Goal: Transaction & Acquisition: Purchase product/service

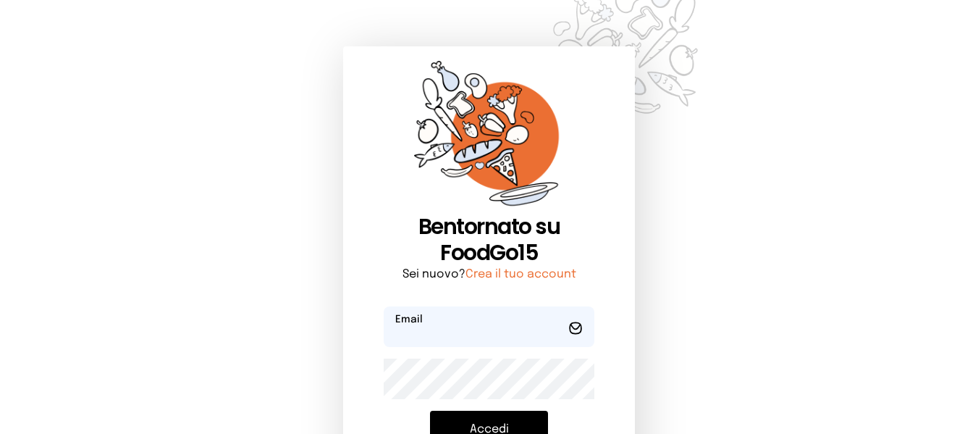
type input "**********"
click at [481, 429] on button "Accedi" at bounding box center [489, 429] width 118 height 38
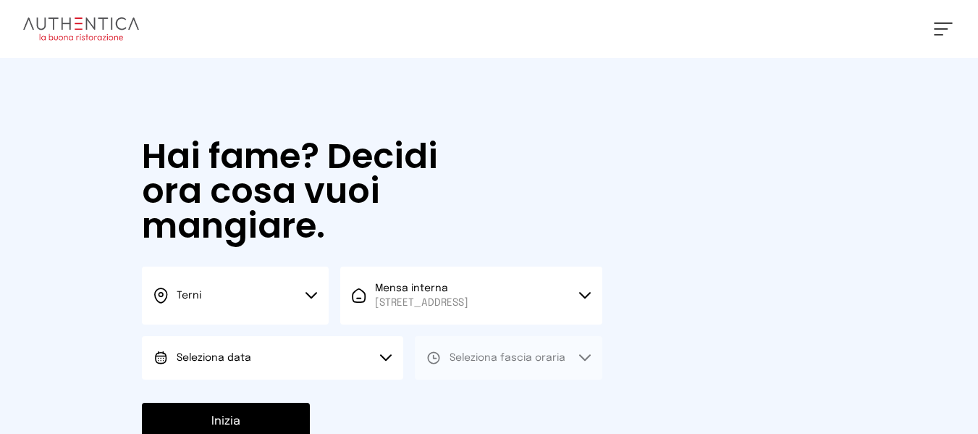
click at [340, 350] on button "Seleziona data" at bounding box center [272, 357] width 261 height 43
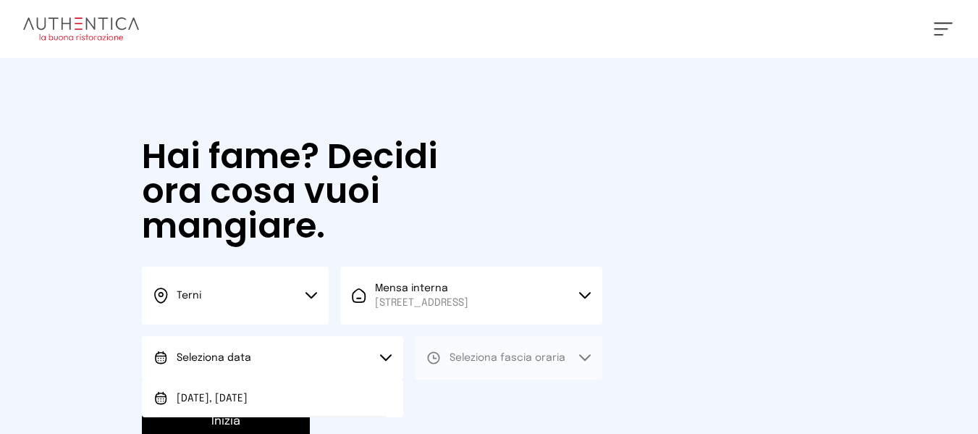
click at [361, 376] on button "Seleziona data" at bounding box center [272, 357] width 261 height 43
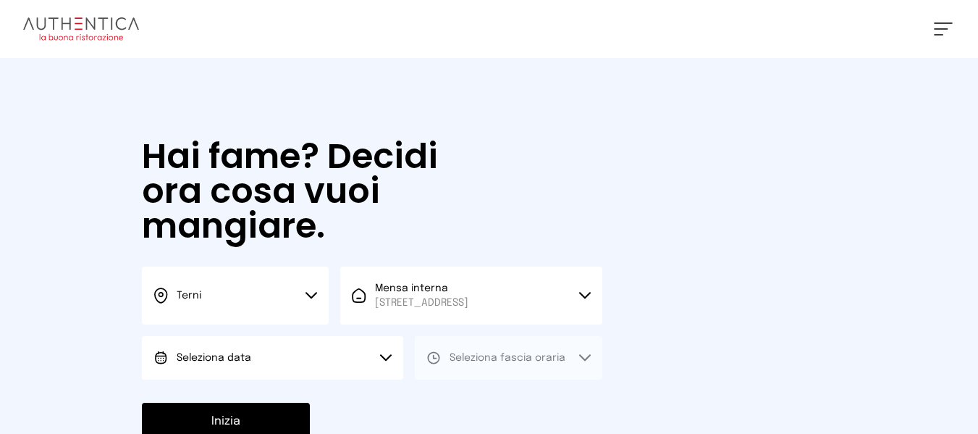
click at [368, 369] on button "Seleziona data" at bounding box center [272, 357] width 261 height 43
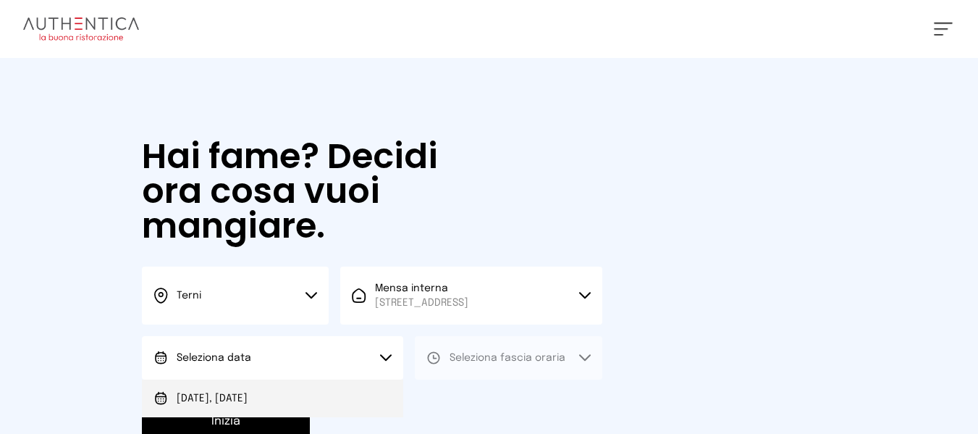
click at [366, 397] on li "[DATE], [DATE]" at bounding box center [272, 398] width 261 height 38
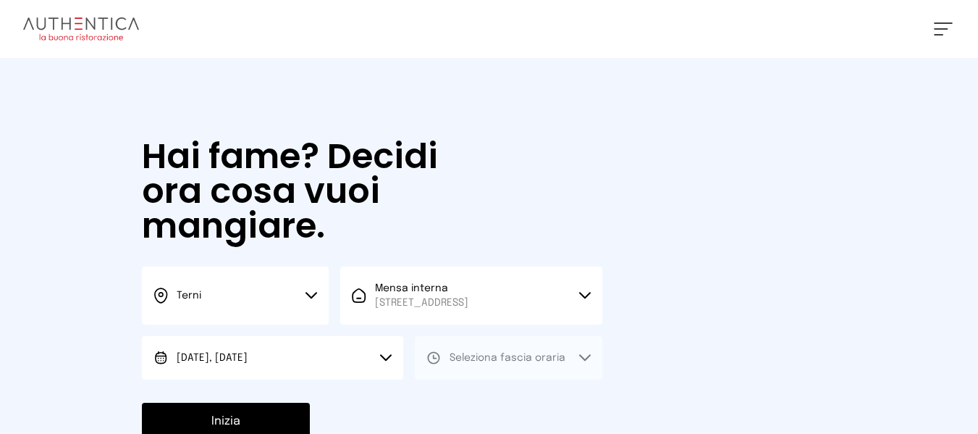
click at [490, 357] on span "Seleziona fascia oraria" at bounding box center [508, 358] width 116 height 10
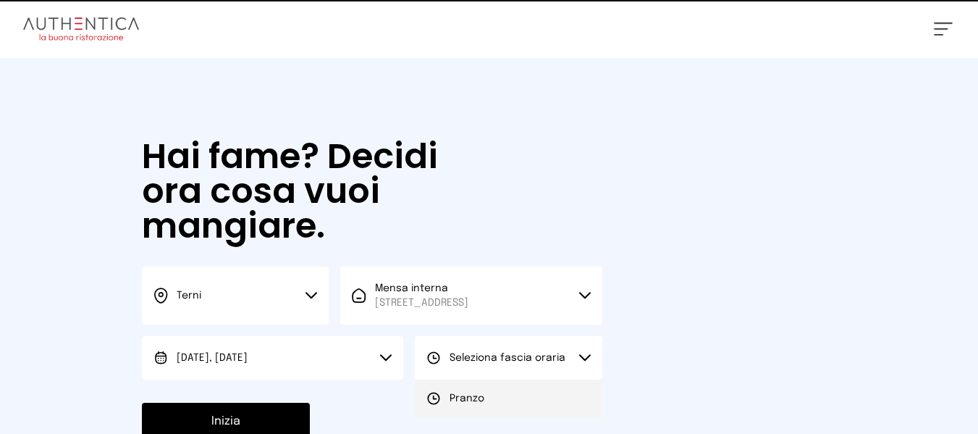
click at [471, 395] on span "Pranzo" at bounding box center [467, 398] width 35 height 14
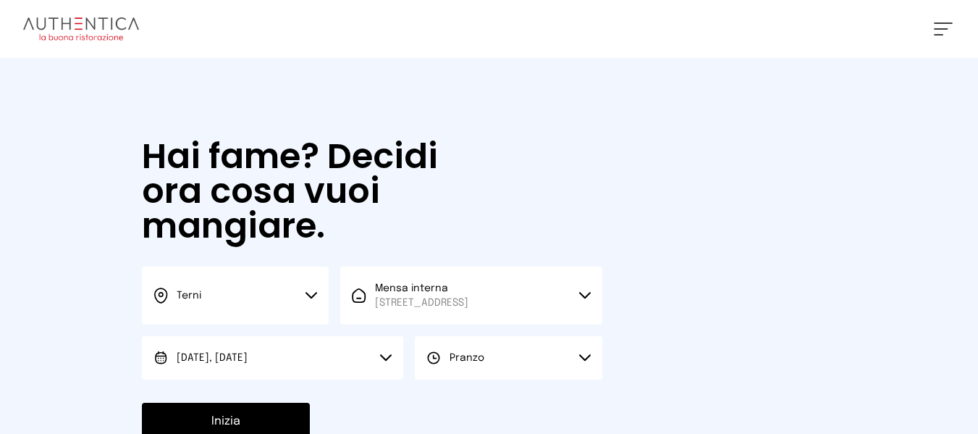
click at [152, 426] on button "Inizia" at bounding box center [226, 422] width 168 height 38
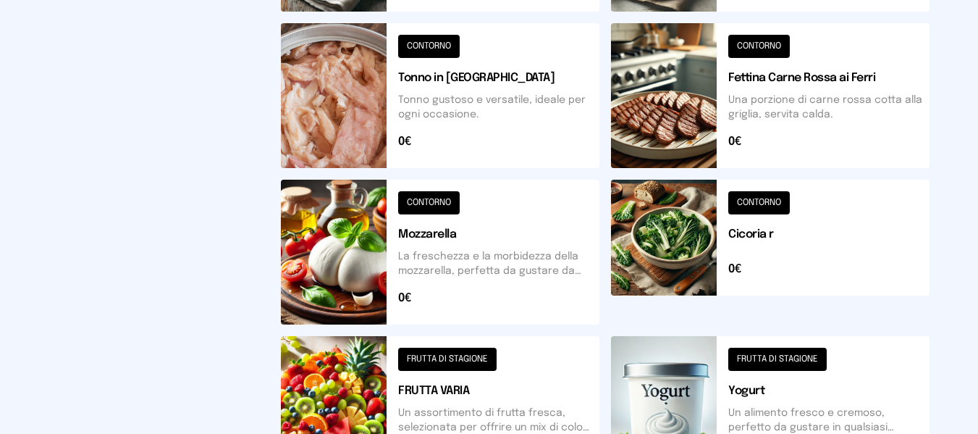
scroll to position [736, 0]
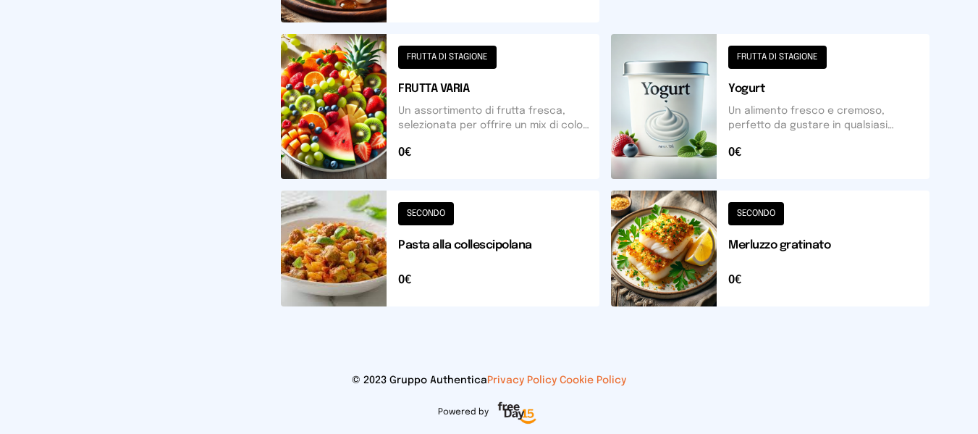
click at [737, 256] on button at bounding box center [770, 248] width 319 height 116
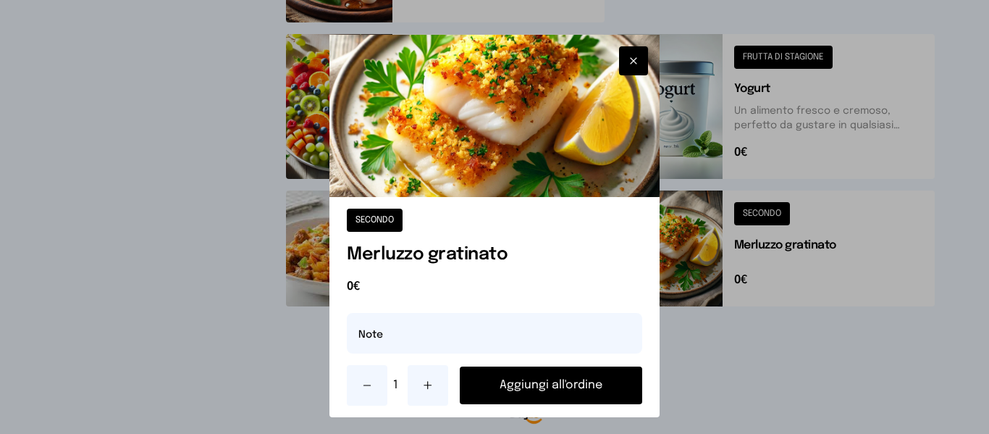
click at [586, 382] on button "Aggiungi all'ordine" at bounding box center [551, 385] width 182 height 38
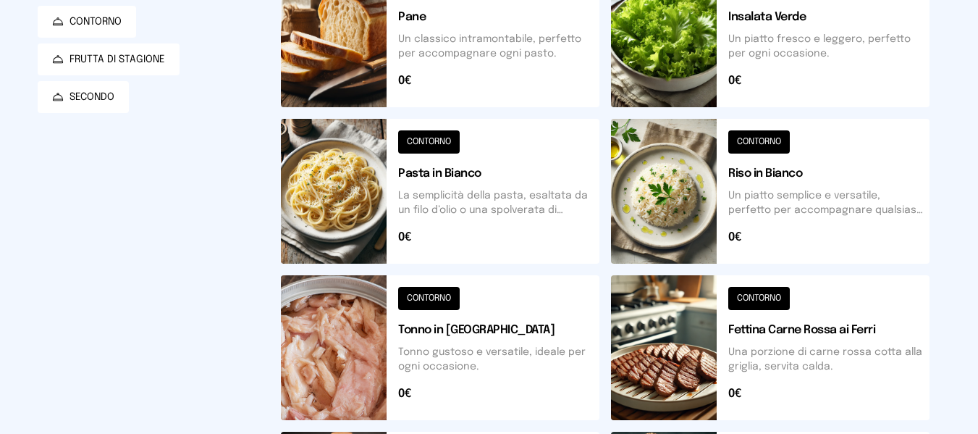
scroll to position [157, 0]
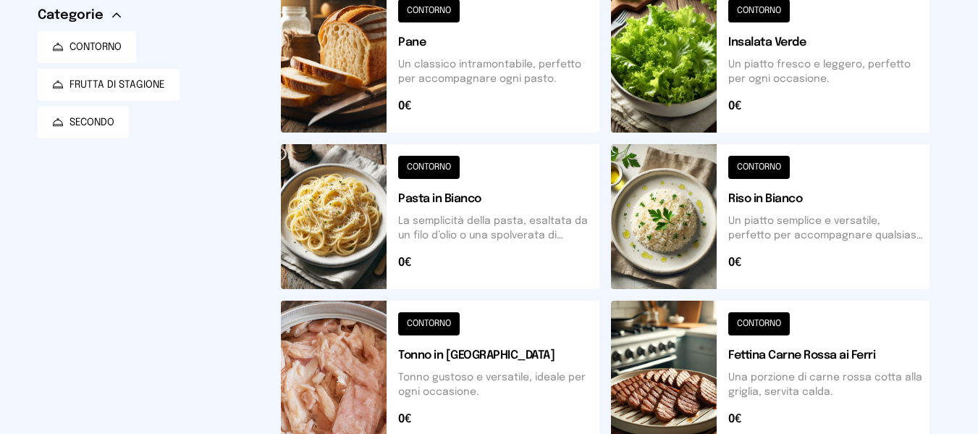
click at [570, 221] on button at bounding box center [440, 216] width 319 height 145
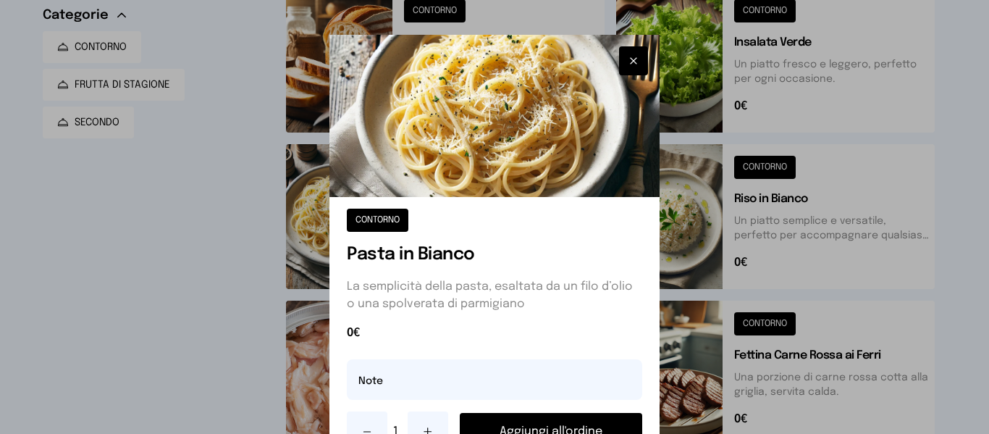
click at [540, 410] on div "CONTORNO Pasta in Bianco La semplicità della pasta, esaltata da un filo d’olio …" at bounding box center [493, 330] width 329 height 266
click at [540, 411] on div "1 Aggiungi all'ordine" at bounding box center [494, 431] width 295 height 41
click at [542, 416] on button "Aggiungi all'ordine" at bounding box center [551, 432] width 182 height 38
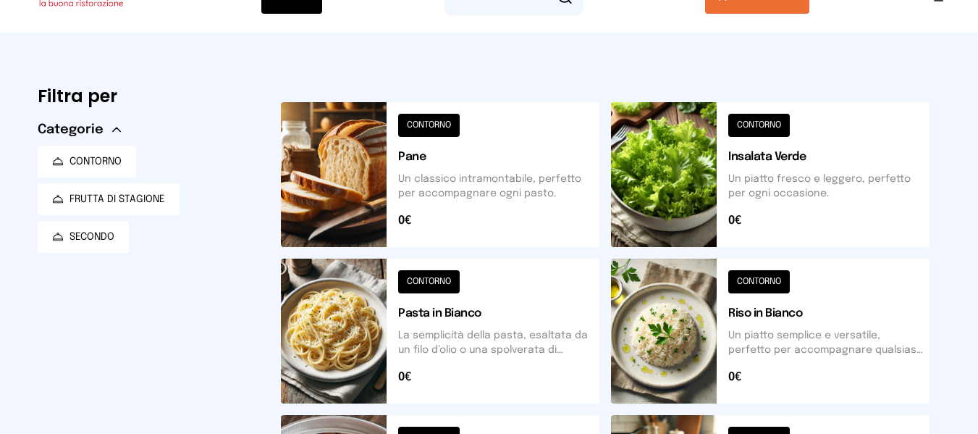
scroll to position [0, 0]
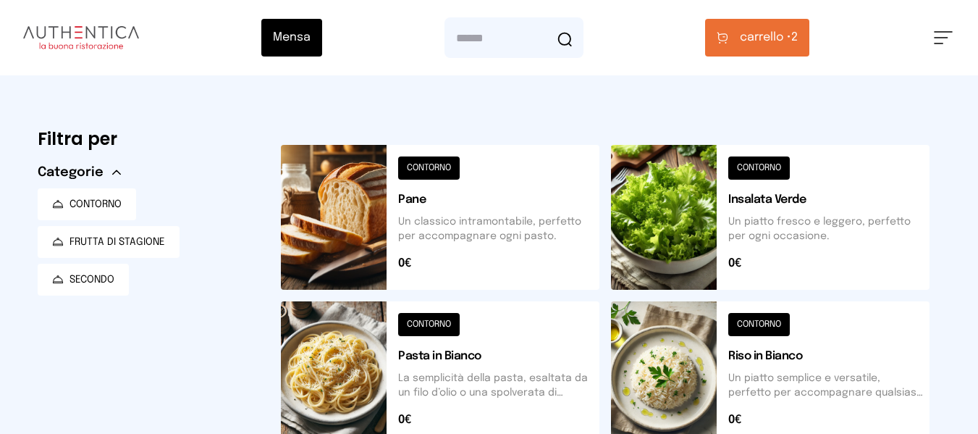
click at [761, 51] on button "carrello • 2" at bounding box center [757, 38] width 104 height 38
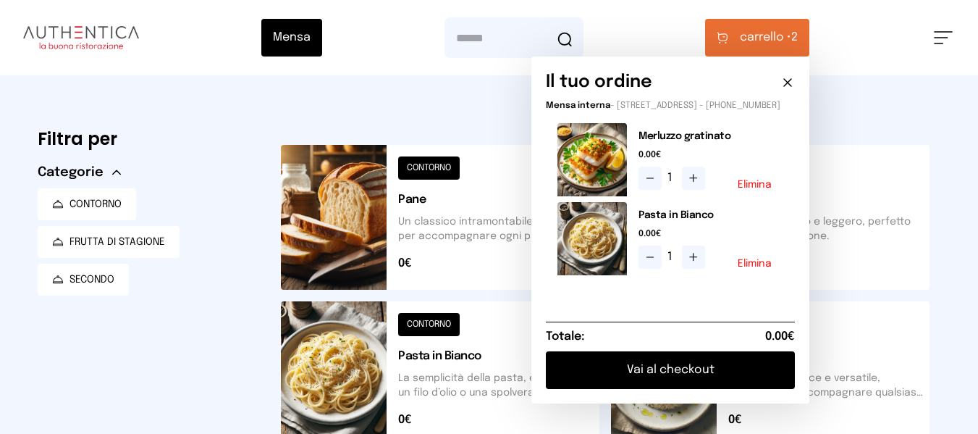
click at [691, 378] on button "Vai al checkout" at bounding box center [670, 370] width 249 height 38
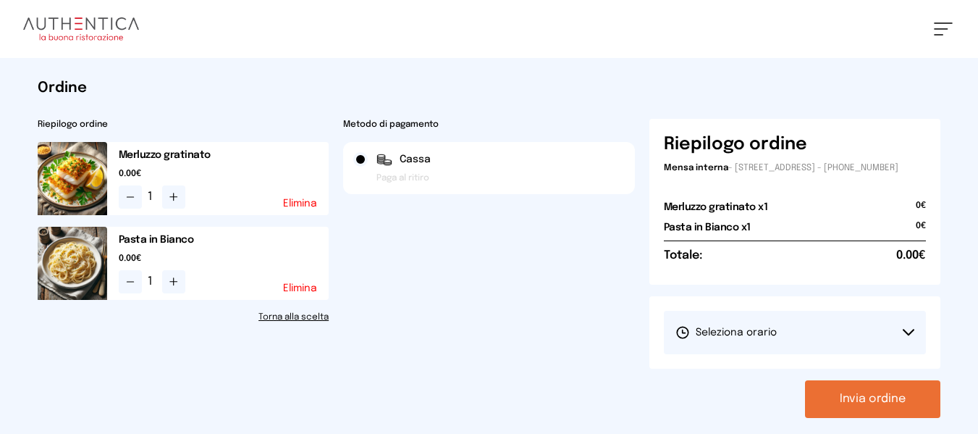
click at [702, 340] on span "Seleziona orario" at bounding box center [725, 332] width 101 height 14
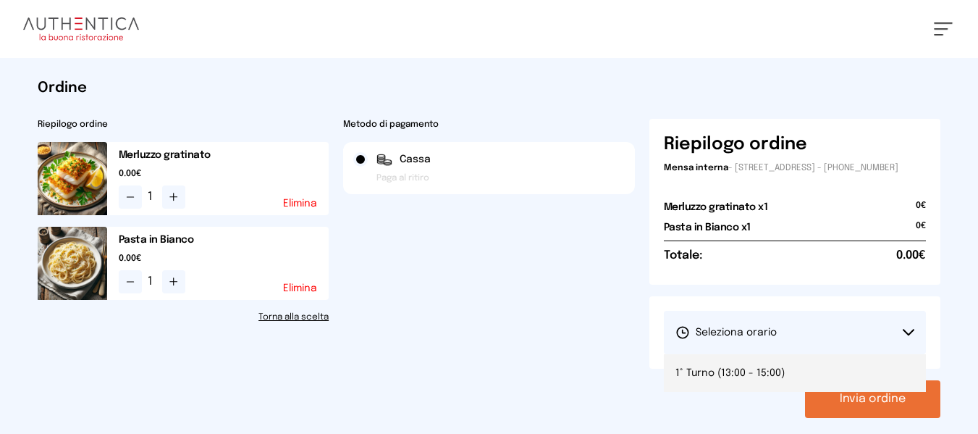
click at [707, 366] on li "1° Turno (13:00 - 15:00)" at bounding box center [795, 373] width 263 height 38
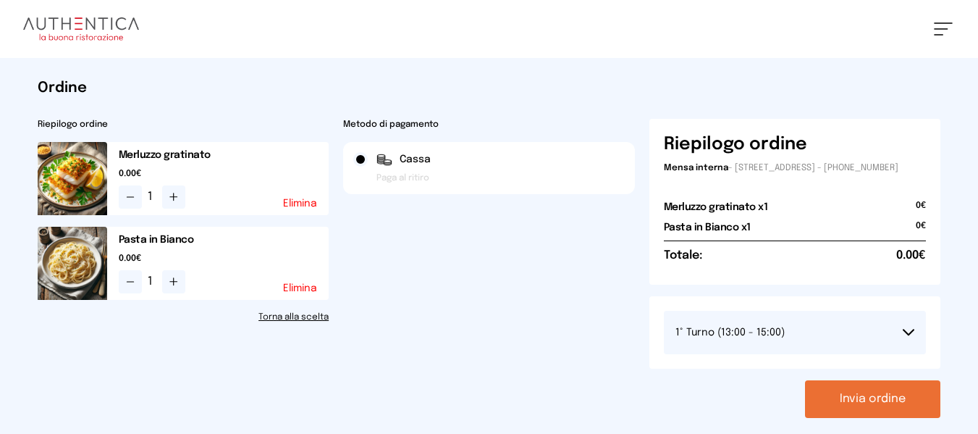
click at [871, 408] on button "Invia ordine" at bounding box center [872, 399] width 135 height 38
